Goal: Entertainment & Leisure: Consume media (video, audio)

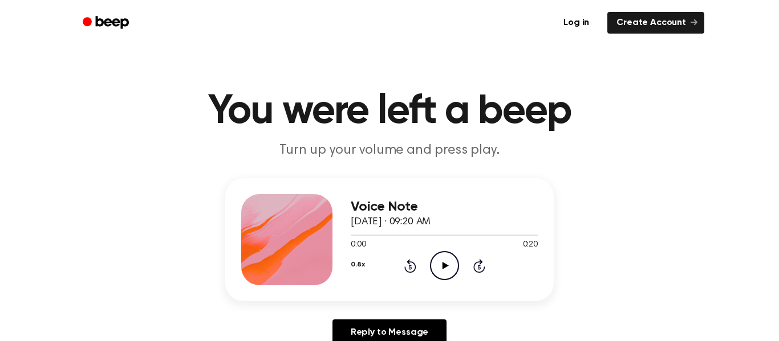
click at [448, 262] on icon "Play Audio" at bounding box center [444, 265] width 29 height 29
click at [451, 259] on icon "Play Audio" at bounding box center [444, 265] width 29 height 29
click at [451, 259] on icon "Pause Audio" at bounding box center [444, 265] width 29 height 29
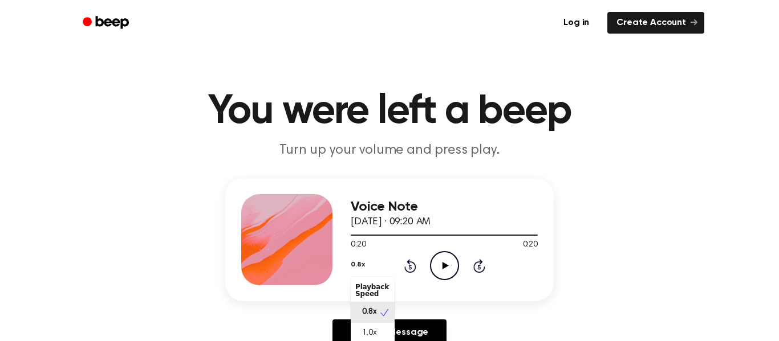
click at [360, 268] on button "0.8x" at bounding box center [358, 264] width 14 height 19
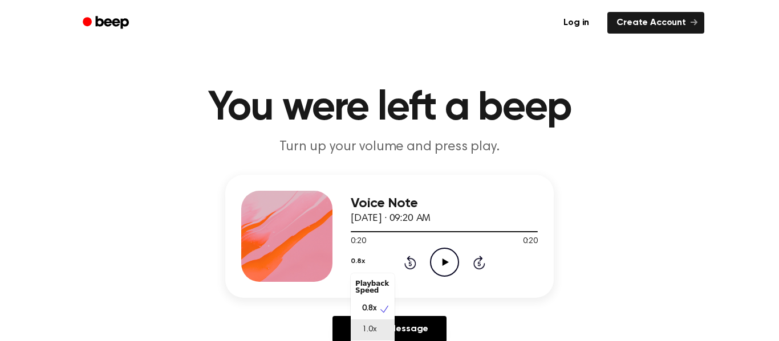
click at [382, 333] on div "1.0x" at bounding box center [373, 330] width 44 height 21
click at [453, 263] on icon "Play Audio" at bounding box center [444, 262] width 29 height 29
click at [357, 259] on button "1.0x" at bounding box center [356, 261] width 11 height 19
click at [378, 312] on div "0.8x" at bounding box center [373, 309] width 44 height 21
click at [413, 264] on icon "Rewind 5 seconds" at bounding box center [410, 262] width 13 height 15
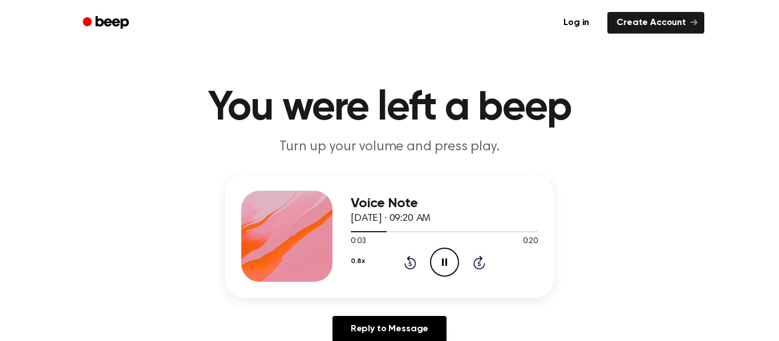
click at [412, 263] on icon "Rewind 5 seconds" at bounding box center [410, 262] width 13 height 15
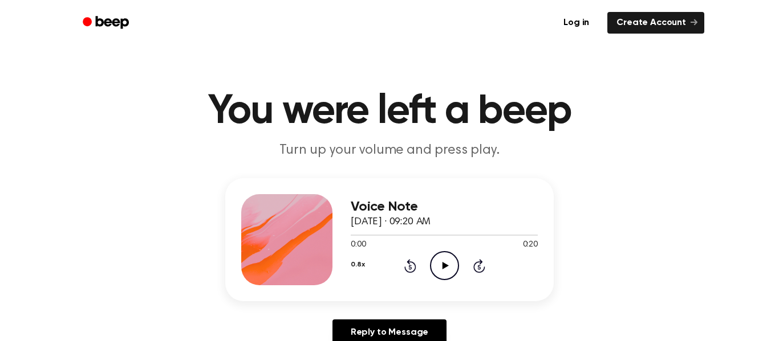
click at [448, 263] on icon "Play Audio" at bounding box center [444, 265] width 29 height 29
click at [441, 263] on icon "Pause Audio" at bounding box center [444, 265] width 29 height 29
click at [451, 280] on icon "Play Audio" at bounding box center [444, 265] width 29 height 29
click at [445, 276] on icon "Pause Audio" at bounding box center [444, 265] width 29 height 29
click at [438, 278] on icon "Play Audio" at bounding box center [444, 265] width 29 height 29
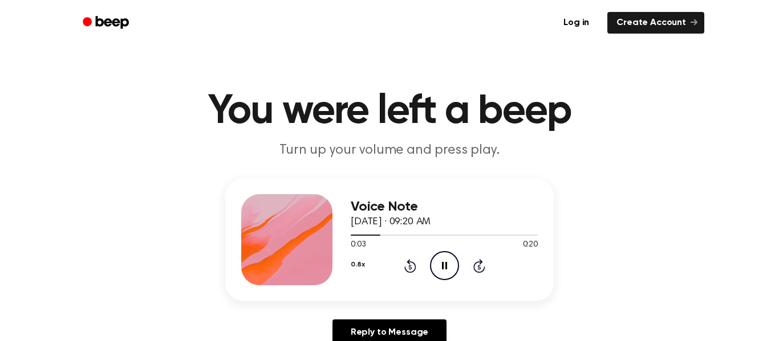
click at [360, 266] on button "0.8x" at bounding box center [358, 264] width 14 height 19
click at [361, 313] on div "0.8x" at bounding box center [365, 313] width 21 height 12
click at [431, 268] on icon "Pause Audio" at bounding box center [444, 265] width 29 height 29
click at [412, 274] on div "0.8x Rewind 5 seconds Play Audio Skip 5 seconds" at bounding box center [444, 265] width 187 height 29
click at [414, 271] on icon at bounding box center [410, 266] width 12 height 14
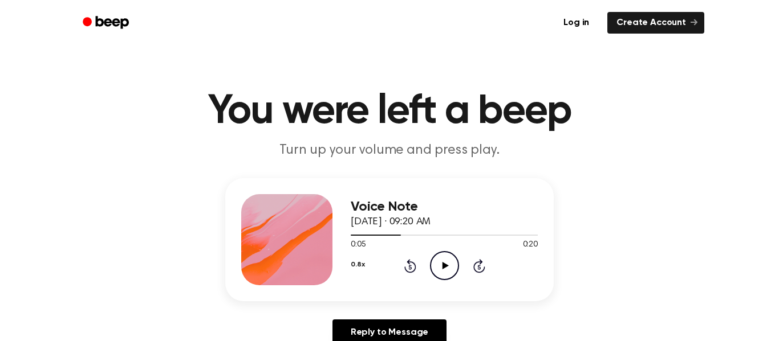
click at [412, 271] on icon at bounding box center [410, 266] width 12 height 14
click at [408, 268] on icon "Rewind 5 seconds" at bounding box center [410, 266] width 13 height 15
click at [451, 283] on div "Voice Note October 6, 2025 · 09:20 AM 0:00 0:20 Your browser does not support t…" at bounding box center [444, 239] width 187 height 91
click at [433, 267] on icon "Play Audio" at bounding box center [444, 265] width 29 height 29
click at [441, 272] on icon "Play Audio" at bounding box center [444, 265] width 29 height 29
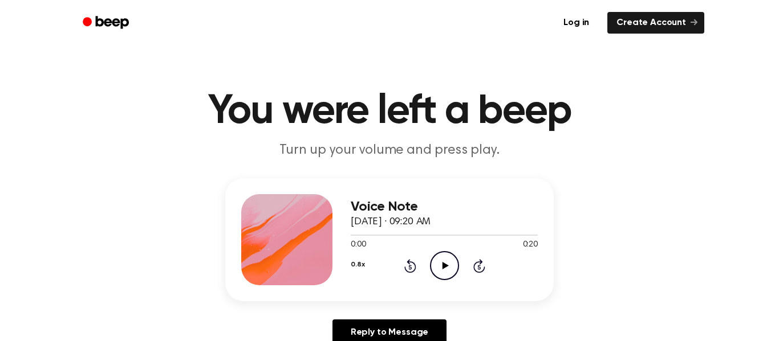
click at [427, 255] on div "0.8x Rewind 5 seconds Play Audio Skip 5 seconds" at bounding box center [444, 265] width 187 height 29
click at [444, 268] on icon at bounding box center [445, 265] width 6 height 7
click at [437, 271] on icon "Pause Audio" at bounding box center [444, 265] width 29 height 29
click at [446, 268] on icon "Play Audio" at bounding box center [444, 265] width 29 height 29
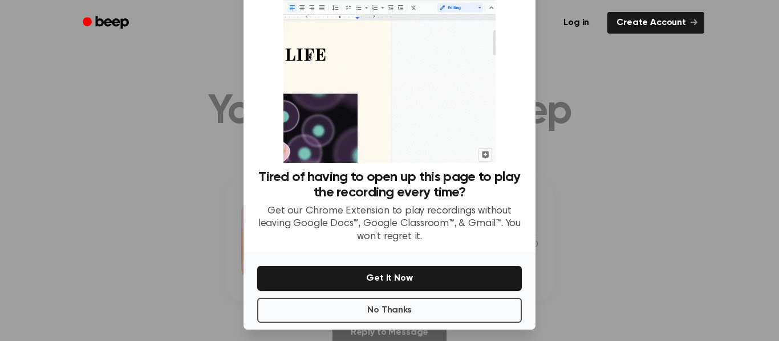
scroll to position [60, 0]
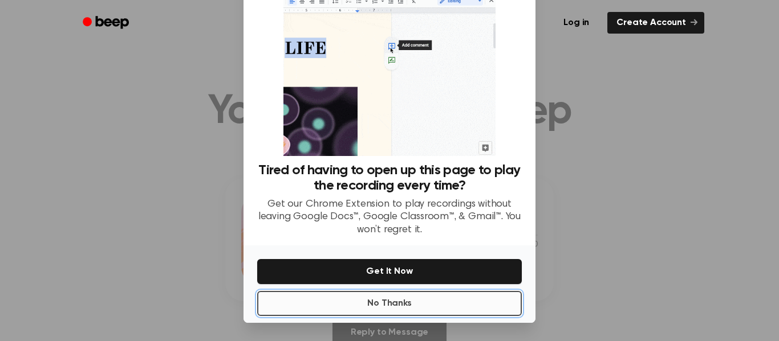
click at [346, 311] on button "No Thanks" at bounding box center [389, 303] width 264 height 25
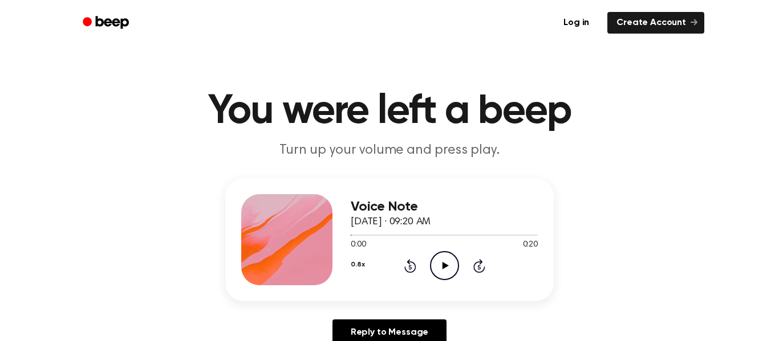
click at [446, 276] on icon "Play Audio" at bounding box center [444, 265] width 29 height 29
click at [410, 267] on icon at bounding box center [409, 267] width 3 height 5
click at [425, 262] on div "0.8x Rewind 5 seconds Pause Audio Skip 5 seconds" at bounding box center [444, 265] width 187 height 29
click at [405, 285] on div "Voice Note October 6, 2025 · 09:20 AM 0:09 0:20 Your browser does not support t…" at bounding box center [444, 239] width 187 height 91
click at [409, 272] on icon at bounding box center [410, 266] width 12 height 14
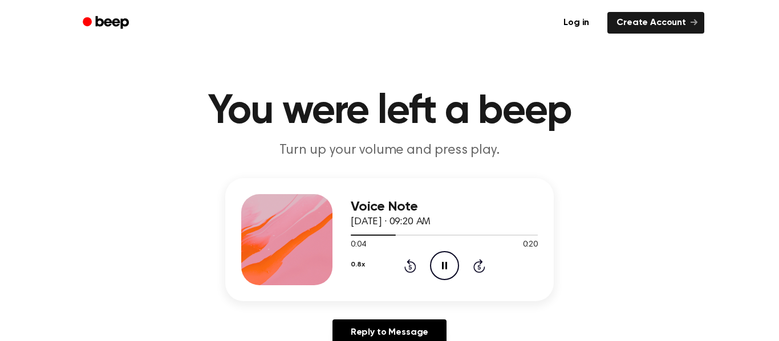
click at [405, 268] on icon at bounding box center [410, 266] width 12 height 14
click at [410, 267] on icon at bounding box center [409, 267] width 3 height 5
click at [404, 270] on icon "Rewind 5 seconds" at bounding box center [410, 266] width 13 height 15
click at [410, 267] on icon at bounding box center [409, 267] width 3 height 5
click at [399, 283] on div "Voice Note October 6, 2025 · 09:20 AM 0:00 0:20 Your browser does not support t…" at bounding box center [444, 239] width 187 height 91
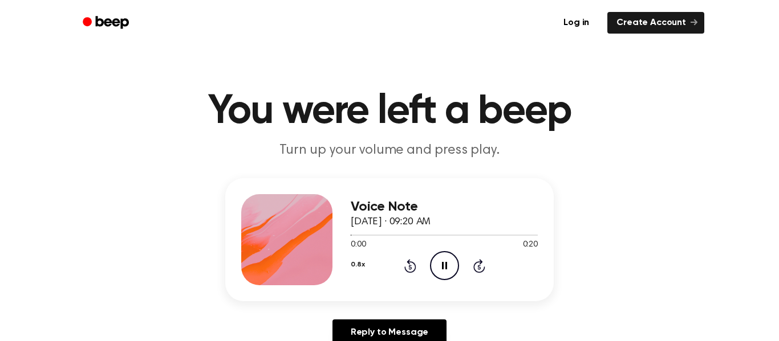
click at [404, 280] on div "0.8x Rewind 5 seconds Pause Audio Skip 5 seconds" at bounding box center [444, 265] width 187 height 29
click at [400, 292] on div "Voice Note October 6, 2025 · 09:20 AM 0:00 0:20 Your browser does not support t…" at bounding box center [389, 239] width 328 height 123
click at [397, 280] on div "0.8x Rewind 5 seconds Pause Audio Skip 5 seconds" at bounding box center [444, 265] width 187 height 29
click at [410, 267] on icon at bounding box center [409, 267] width 3 height 5
click at [404, 262] on icon "Rewind 5 seconds" at bounding box center [410, 266] width 13 height 15
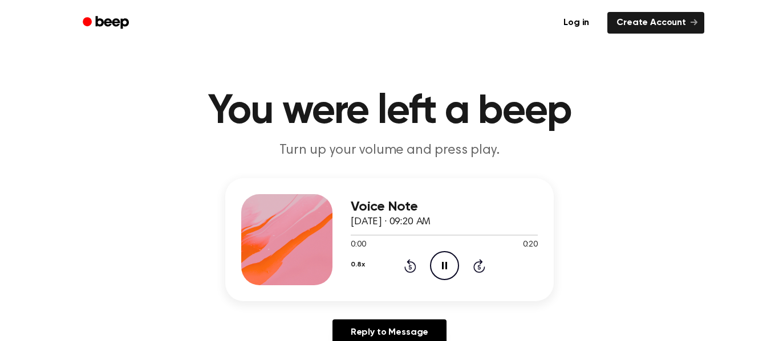
click at [410, 267] on icon at bounding box center [409, 267] width 3 height 5
click at [413, 267] on icon "Rewind 5 seconds" at bounding box center [410, 266] width 13 height 15
click at [410, 270] on icon at bounding box center [409, 267] width 3 height 5
click at [407, 266] on icon "Rewind 5 seconds" at bounding box center [410, 266] width 13 height 15
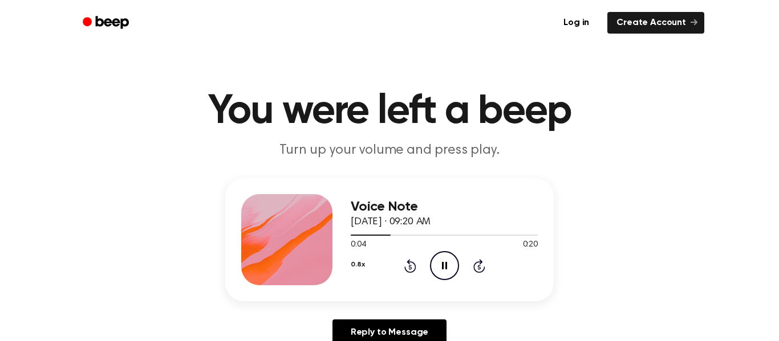
click at [506, 296] on div "Voice Note October 6, 2025 · 09:20 AM 0:04 0:20 Your browser does not support t…" at bounding box center [389, 239] width 328 height 123
click at [450, 266] on icon "Pause Audio" at bounding box center [444, 265] width 29 height 29
click at [206, 91] on h1 "You were left a beep" at bounding box center [389, 111] width 584 height 41
click at [447, 294] on div "Voice Note October 6, 2025 · 09:20 AM 0:05 0:20 Your browser does not support t…" at bounding box center [389, 239] width 328 height 123
click at [444, 266] on icon at bounding box center [445, 265] width 6 height 7
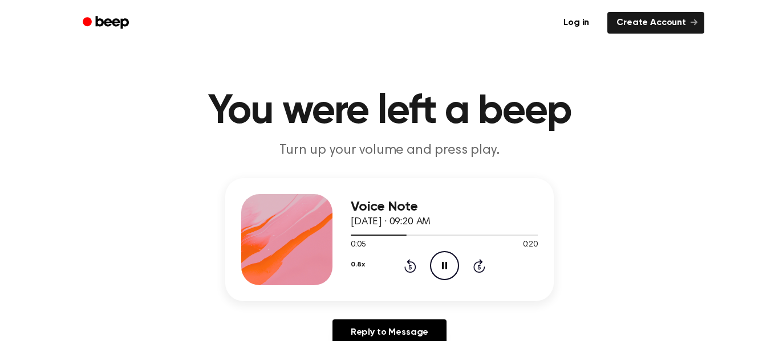
click at [436, 268] on icon "Pause Audio" at bounding box center [444, 265] width 29 height 29
click at [443, 274] on icon "Play Audio" at bounding box center [444, 265] width 29 height 29
click at [410, 267] on icon at bounding box center [409, 267] width 3 height 5
click at [404, 265] on icon "Rewind 5 seconds" at bounding box center [410, 266] width 13 height 15
click at [522, 145] on p "Turn up your volume and press play." at bounding box center [389, 150] width 438 height 19
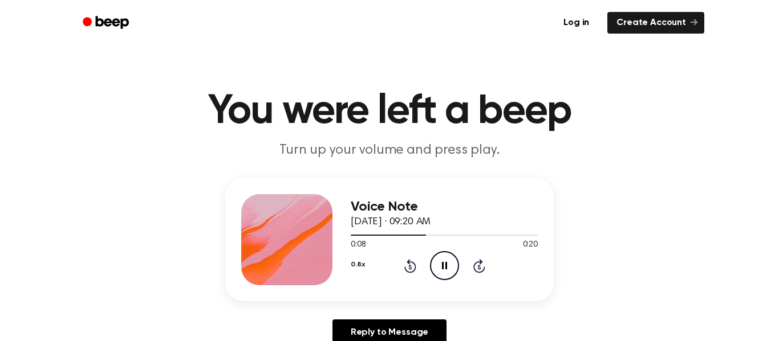
click at [441, 259] on icon "Pause Audio" at bounding box center [444, 265] width 29 height 29
click at [412, 271] on icon at bounding box center [410, 266] width 12 height 14
click at [390, 290] on div "Voice Note October 6, 2025 · 09:20 AM 0:03 0:20 Your browser does not support t…" at bounding box center [389, 239] width 328 height 123
click at [393, 273] on div "0.8x Rewind 5 seconds Play Audio Skip 5 seconds" at bounding box center [444, 265] width 187 height 29
click at [404, 270] on icon "Rewind 5 seconds" at bounding box center [410, 266] width 13 height 15
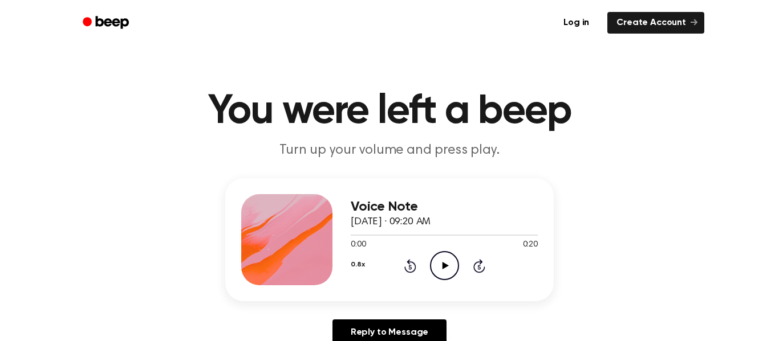
click at [435, 263] on icon "Play Audio" at bounding box center [444, 265] width 29 height 29
click at [441, 259] on icon "Pause Audio" at bounding box center [444, 265] width 29 height 29
click at [440, 266] on icon "Play Audio" at bounding box center [444, 265] width 29 height 29
click at [444, 263] on icon "Pause Audio" at bounding box center [444, 265] width 29 height 29
click at [447, 270] on icon "Play Audio" at bounding box center [444, 265] width 29 height 29
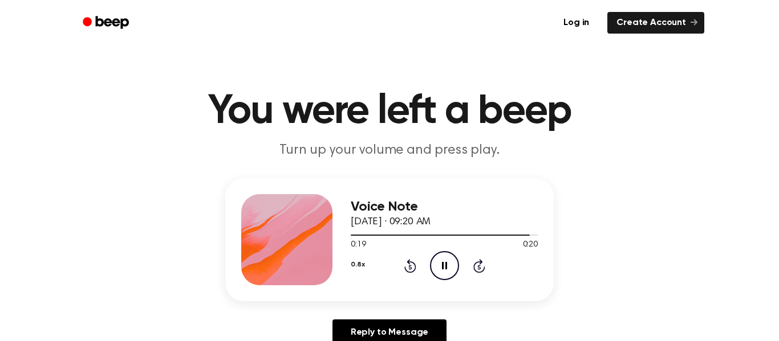
click at [446, 274] on icon "Pause Audio" at bounding box center [444, 265] width 29 height 29
click at [445, 276] on icon "Play Audio" at bounding box center [444, 265] width 29 height 29
click at [404, 262] on icon "Rewind 5 seconds" at bounding box center [410, 266] width 13 height 15
click at [405, 262] on icon "Rewind 5 seconds" at bounding box center [410, 266] width 13 height 15
click at [405, 261] on icon "Rewind 5 seconds" at bounding box center [410, 266] width 13 height 15
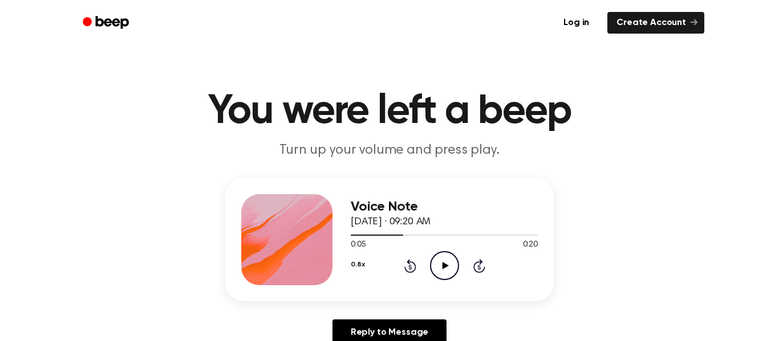
click at [405, 261] on icon "Rewind 5 seconds" at bounding box center [410, 266] width 13 height 15
click at [435, 266] on icon "Play Audio" at bounding box center [444, 265] width 29 height 29
click at [475, 263] on icon at bounding box center [479, 266] width 12 height 14
click at [411, 272] on icon at bounding box center [410, 266] width 12 height 14
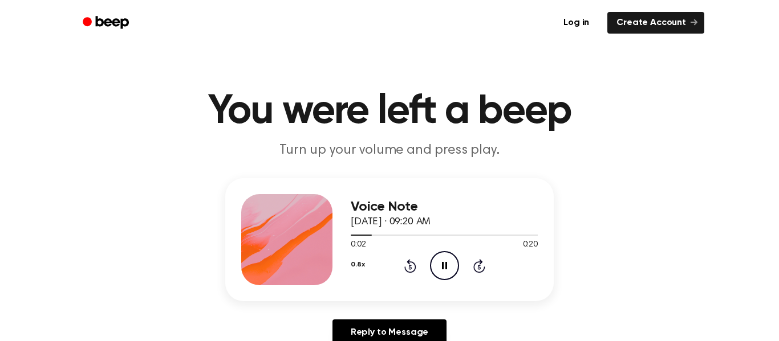
click at [411, 273] on icon at bounding box center [410, 266] width 12 height 14
click at [412, 273] on icon at bounding box center [410, 266] width 12 height 14
click at [471, 266] on div "0.8x Rewind 5 seconds Pause Audio Skip 5 seconds" at bounding box center [444, 265] width 187 height 29
click at [486, 280] on div "0.8x Rewind 5 seconds Pause Audio Skip 5 seconds" at bounding box center [444, 265] width 187 height 29
click at [479, 267] on icon at bounding box center [478, 267] width 3 height 5
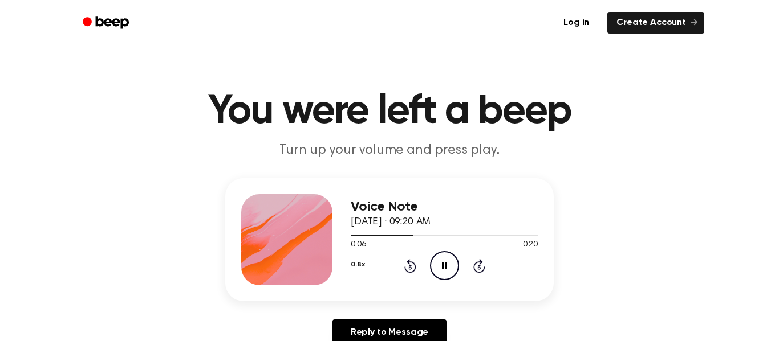
click at [479, 268] on icon "Skip 5 seconds" at bounding box center [479, 266] width 13 height 15
click at [479, 267] on icon at bounding box center [478, 267] width 3 height 5
click at [477, 261] on icon "Skip 5 seconds" at bounding box center [479, 266] width 13 height 15
click at [478, 260] on icon "Skip 5 seconds" at bounding box center [479, 266] width 13 height 15
click at [479, 267] on icon at bounding box center [478, 267] width 3 height 5
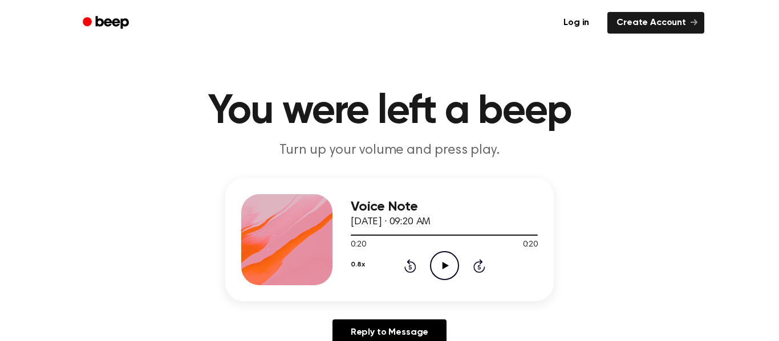
click at [402, 266] on div "0.8x Rewind 5 seconds Play Audio Skip 5 seconds" at bounding box center [444, 265] width 187 height 29
click at [414, 269] on icon at bounding box center [410, 266] width 12 height 14
click at [416, 271] on div "0.8x Rewind 5 seconds Play Audio Skip 5 seconds" at bounding box center [444, 265] width 187 height 29
click at [410, 267] on icon at bounding box center [409, 267] width 3 height 5
click at [404, 274] on div "0.8x Rewind 5 seconds Play Audio Skip 5 seconds" at bounding box center [444, 265] width 187 height 29
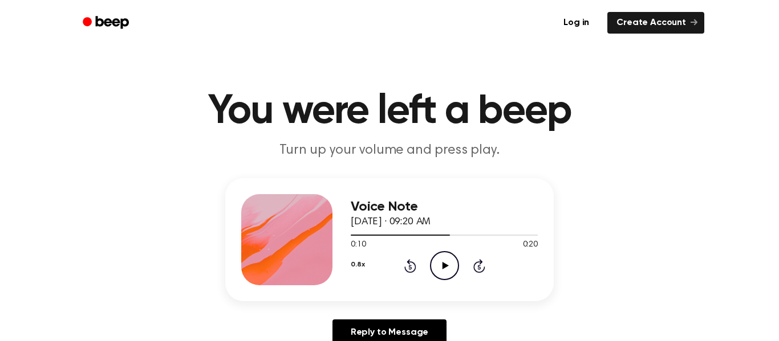
click at [405, 270] on icon at bounding box center [410, 266] width 12 height 14
click at [405, 267] on icon at bounding box center [410, 266] width 12 height 14
click at [404, 268] on icon "Rewind 5 seconds" at bounding box center [410, 266] width 13 height 15
click at [404, 267] on icon "Rewind 5 seconds" at bounding box center [410, 266] width 13 height 15
click at [385, 262] on div "0.8x Rewind 5 seconds Play Audio Skip 5 seconds" at bounding box center [444, 265] width 187 height 29
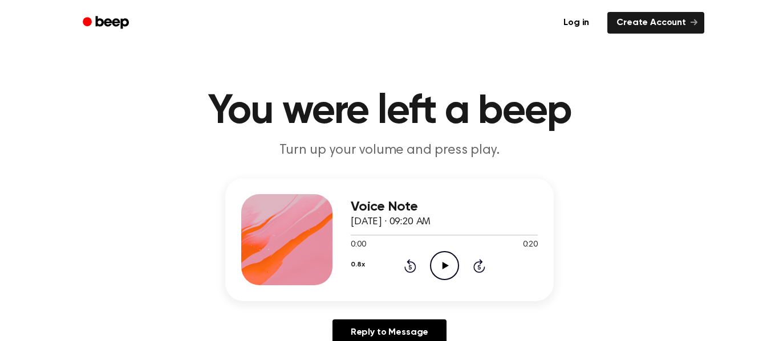
click at [404, 271] on icon "Rewind 5 seconds" at bounding box center [410, 266] width 13 height 15
click at [404, 266] on icon "Rewind 5 seconds" at bounding box center [410, 266] width 13 height 15
click at [482, 274] on div "0.8x Rewind 5 seconds Play Audio Skip 5 seconds" at bounding box center [444, 265] width 187 height 29
click at [479, 268] on icon "Skip 5 seconds" at bounding box center [479, 266] width 13 height 15
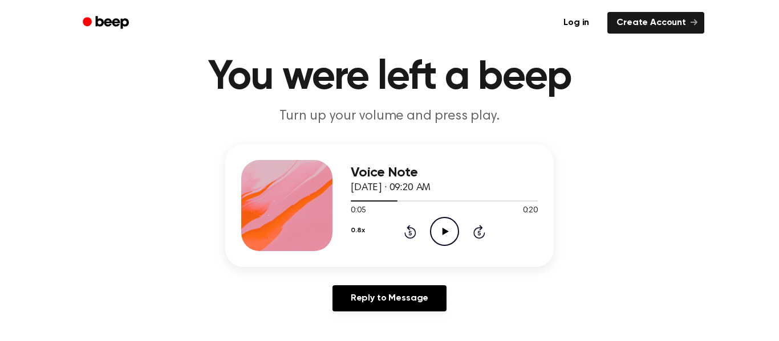
scroll to position [54, 0]
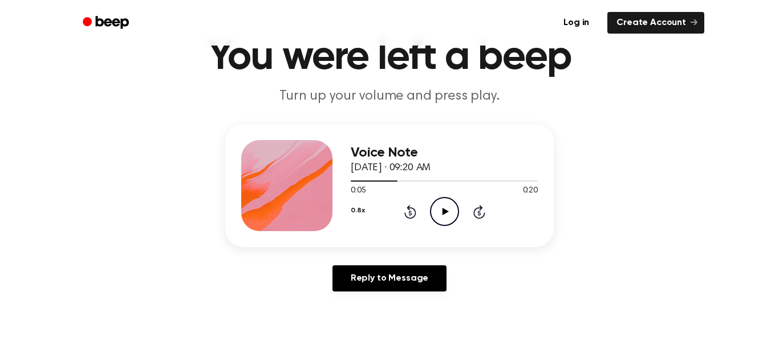
click at [410, 214] on icon "Rewind 5 seconds" at bounding box center [410, 212] width 13 height 15
click at [450, 202] on icon "Play Audio" at bounding box center [444, 211] width 29 height 29
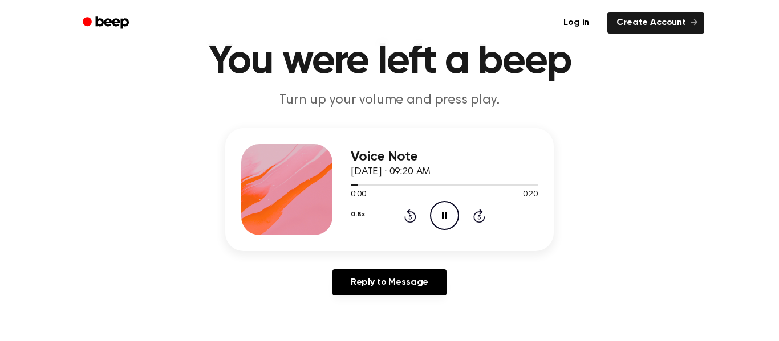
scroll to position [46, 0]
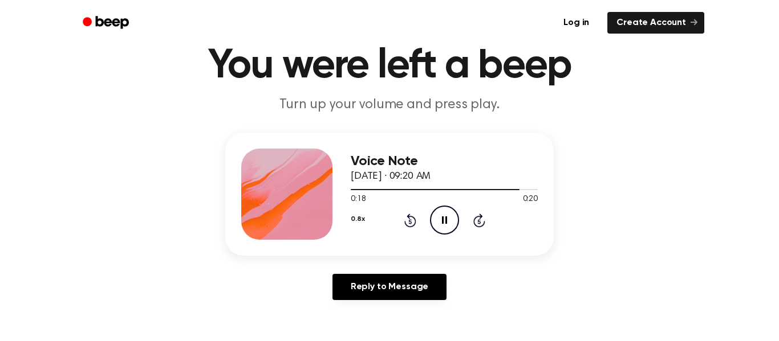
click at [443, 226] on icon "Pause Audio" at bounding box center [444, 220] width 29 height 29
click at [443, 226] on icon "Play Audio" at bounding box center [444, 220] width 29 height 29
click at [447, 221] on icon "Pause Audio" at bounding box center [444, 220] width 29 height 29
click at [447, 221] on icon "Play Audio" at bounding box center [444, 220] width 29 height 29
click at [447, 221] on icon "Pause Audio" at bounding box center [444, 220] width 29 height 29
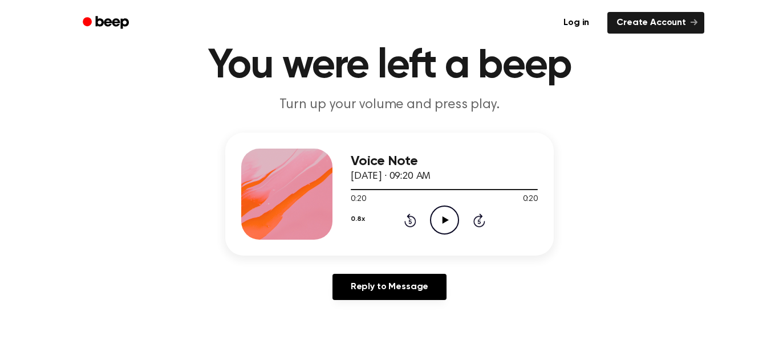
click at [442, 221] on icon at bounding box center [445, 220] width 6 height 7
click at [443, 221] on icon at bounding box center [445, 220] width 6 height 7
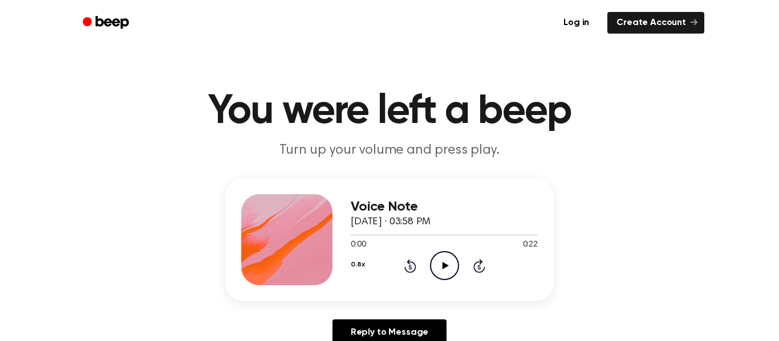
click at [438, 273] on icon "Play Audio" at bounding box center [444, 265] width 29 height 29
click at [406, 272] on icon "Rewind 5 seconds" at bounding box center [410, 266] width 13 height 15
click at [404, 273] on icon "Rewind 5 seconds" at bounding box center [410, 266] width 13 height 15
click at [404, 267] on icon at bounding box center [410, 266] width 12 height 14
click at [410, 274] on div "0.8x Rewind 5 seconds Pause Audio Skip 5 seconds" at bounding box center [444, 265] width 187 height 29
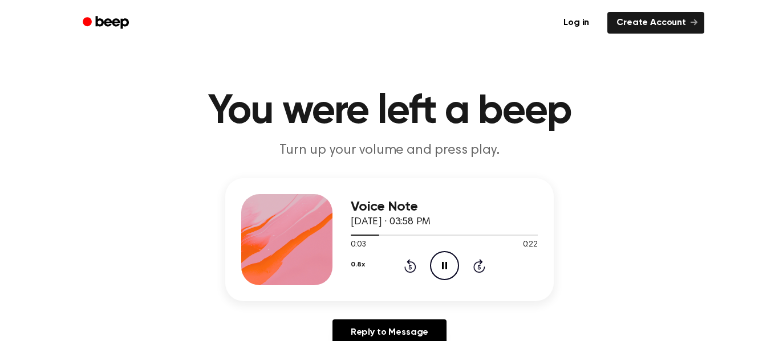
click at [406, 272] on icon at bounding box center [410, 266] width 12 height 14
click at [405, 270] on icon at bounding box center [410, 266] width 12 height 14
click at [406, 272] on icon at bounding box center [410, 266] width 12 height 14
click at [405, 272] on icon "Rewind 5 seconds" at bounding box center [410, 266] width 13 height 15
click at [410, 267] on icon at bounding box center [409, 267] width 3 height 5
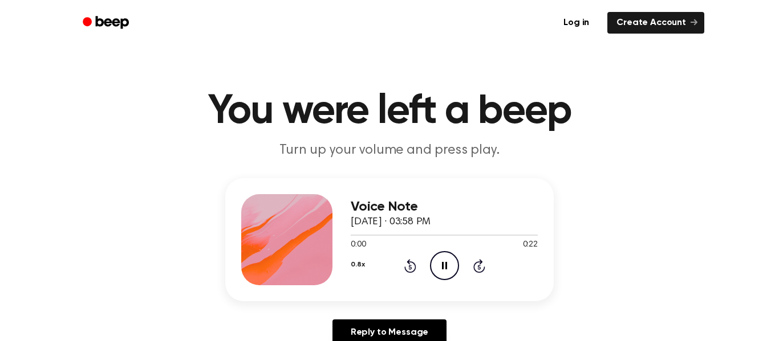
click at [410, 267] on icon at bounding box center [409, 267] width 3 height 5
click at [405, 263] on icon "Rewind 5 seconds" at bounding box center [410, 266] width 13 height 15
click at [437, 275] on icon "Pause Audio" at bounding box center [444, 265] width 29 height 29
click at [473, 263] on icon "Skip 5 seconds" at bounding box center [479, 266] width 13 height 15
click at [405, 284] on div "Voice Note October 13, 2025 · 03:58 PM 0:06 0:22 Your browser does not support …" at bounding box center [444, 239] width 187 height 91
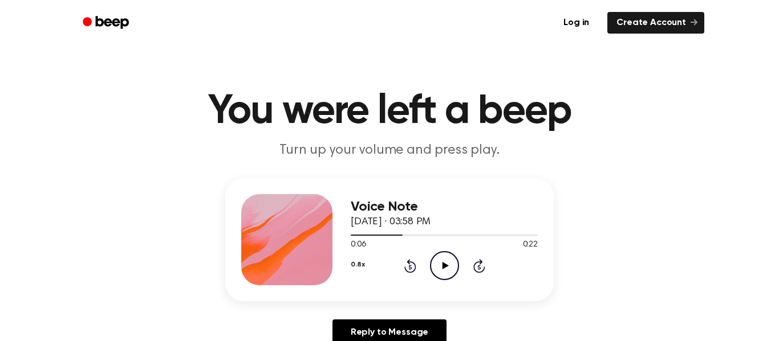
click at [405, 268] on icon at bounding box center [410, 266] width 12 height 14
click at [394, 270] on div "0.8x Rewind 5 seconds Play Audio Skip 5 seconds" at bounding box center [444, 265] width 187 height 29
click at [394, 278] on div "0.8x Rewind 5 seconds Play Audio Skip 5 seconds" at bounding box center [444, 265] width 187 height 29
click at [410, 267] on icon at bounding box center [409, 267] width 3 height 5
click at [446, 268] on icon "Play Audio" at bounding box center [444, 265] width 29 height 29
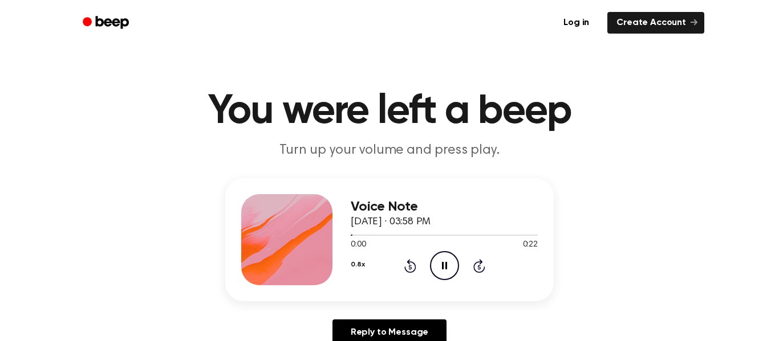
click at [444, 270] on icon "Pause Audio" at bounding box center [444, 265] width 29 height 29
click at [440, 280] on circle at bounding box center [444, 266] width 28 height 28
click at [449, 258] on icon "Pause Audio" at bounding box center [444, 265] width 29 height 29
click at [447, 261] on icon "Play Audio" at bounding box center [444, 265] width 29 height 29
click at [412, 267] on icon "Rewind 5 seconds" at bounding box center [410, 266] width 13 height 15
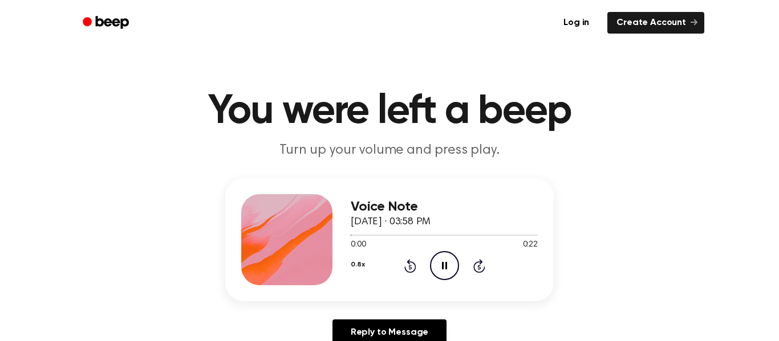
click at [412, 266] on icon "Rewind 5 seconds" at bounding box center [410, 266] width 13 height 15
click at [450, 263] on icon "Pause Audio" at bounding box center [444, 265] width 29 height 29
click at [451, 263] on icon "Play Audio" at bounding box center [444, 265] width 29 height 29
click at [409, 262] on icon at bounding box center [410, 266] width 12 height 14
click at [413, 266] on icon "Rewind 5 seconds" at bounding box center [410, 266] width 13 height 15
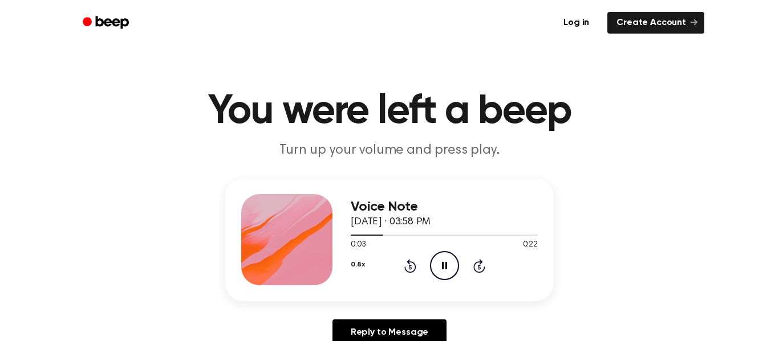
click at [443, 258] on icon "Pause Audio" at bounding box center [444, 265] width 29 height 29
click at [438, 265] on icon "Play Audio" at bounding box center [444, 265] width 29 height 29
click at [430, 254] on icon "Pause Audio" at bounding box center [444, 265] width 29 height 29
click at [404, 272] on icon "Rewind 5 seconds" at bounding box center [410, 266] width 13 height 15
click at [404, 271] on icon "Rewind 5 seconds" at bounding box center [410, 266] width 13 height 15
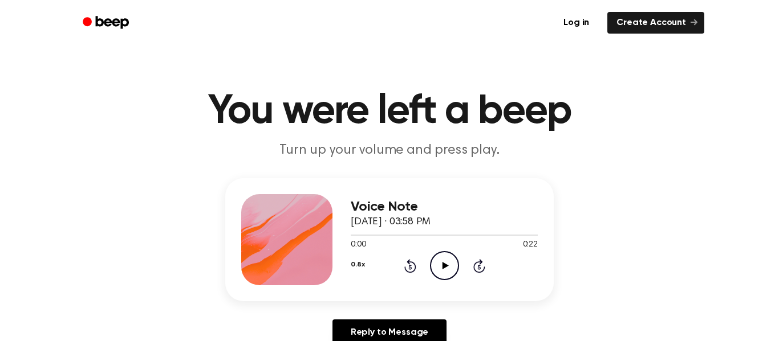
click at [433, 272] on icon "Play Audio" at bounding box center [444, 265] width 29 height 29
click at [431, 287] on div "Voice Note October 13, 2025 · 03:58 PM 0:07 0:22 Your browser does not support …" at bounding box center [389, 239] width 328 height 123
click at [437, 272] on icon "Pause Audio" at bounding box center [444, 265] width 29 height 29
click at [446, 263] on icon "Play Audio" at bounding box center [444, 265] width 29 height 29
click at [447, 259] on icon "Pause Audio" at bounding box center [444, 265] width 29 height 29
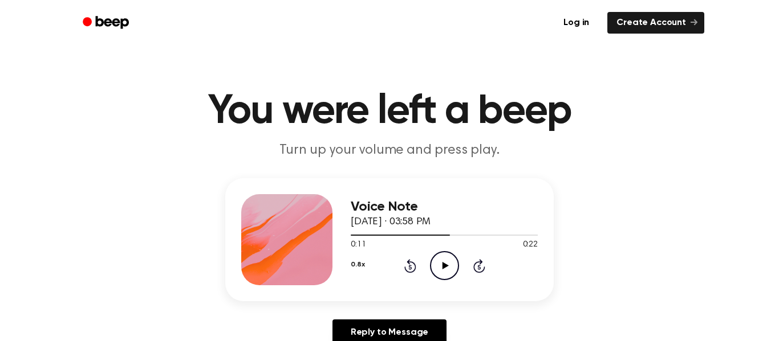
click at [447, 261] on icon "Play Audio" at bounding box center [444, 265] width 29 height 29
click at [450, 262] on icon "Pause Audio" at bounding box center [444, 265] width 29 height 29
click at [450, 262] on icon "Play Audio" at bounding box center [444, 265] width 29 height 29
click at [446, 264] on icon at bounding box center [444, 265] width 5 height 7
click at [430, 267] on circle at bounding box center [444, 266] width 28 height 28
